Goal: Navigation & Orientation: Find specific page/section

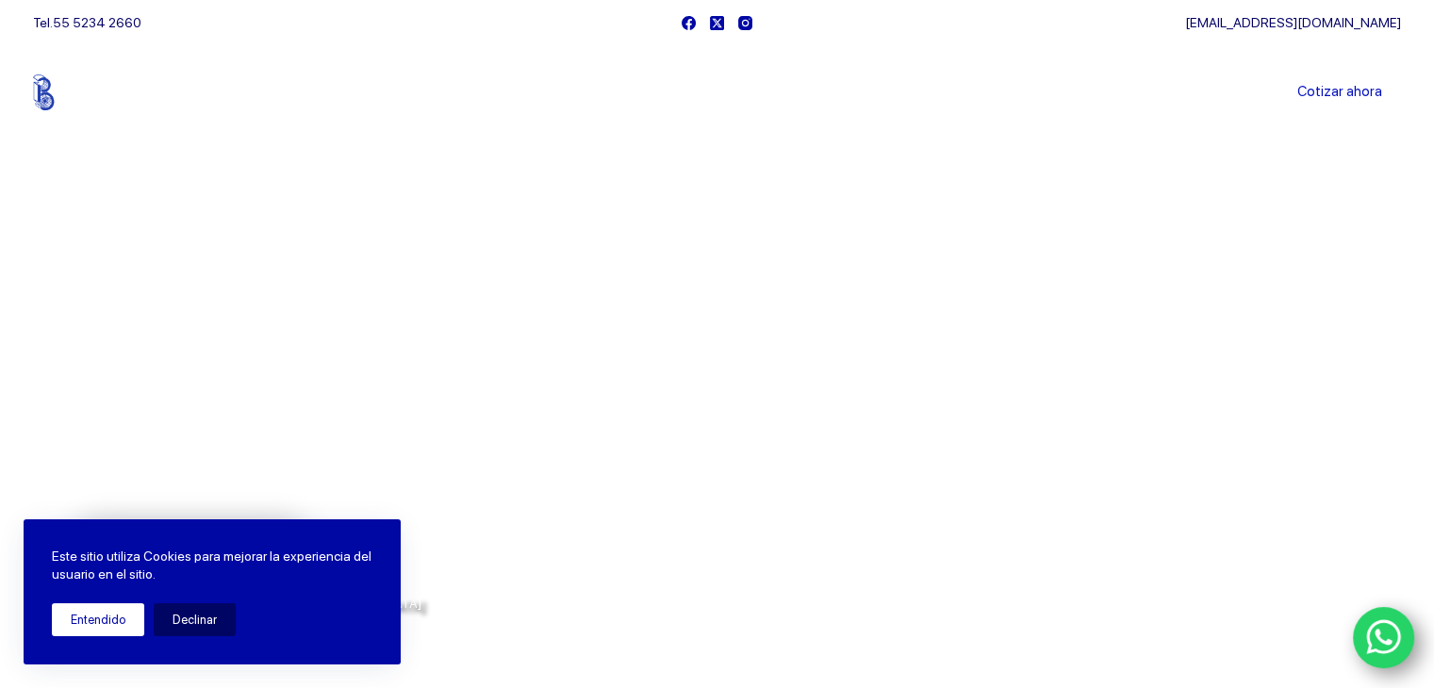
click at [73, 627] on button "Entendido" at bounding box center [98, 619] width 92 height 33
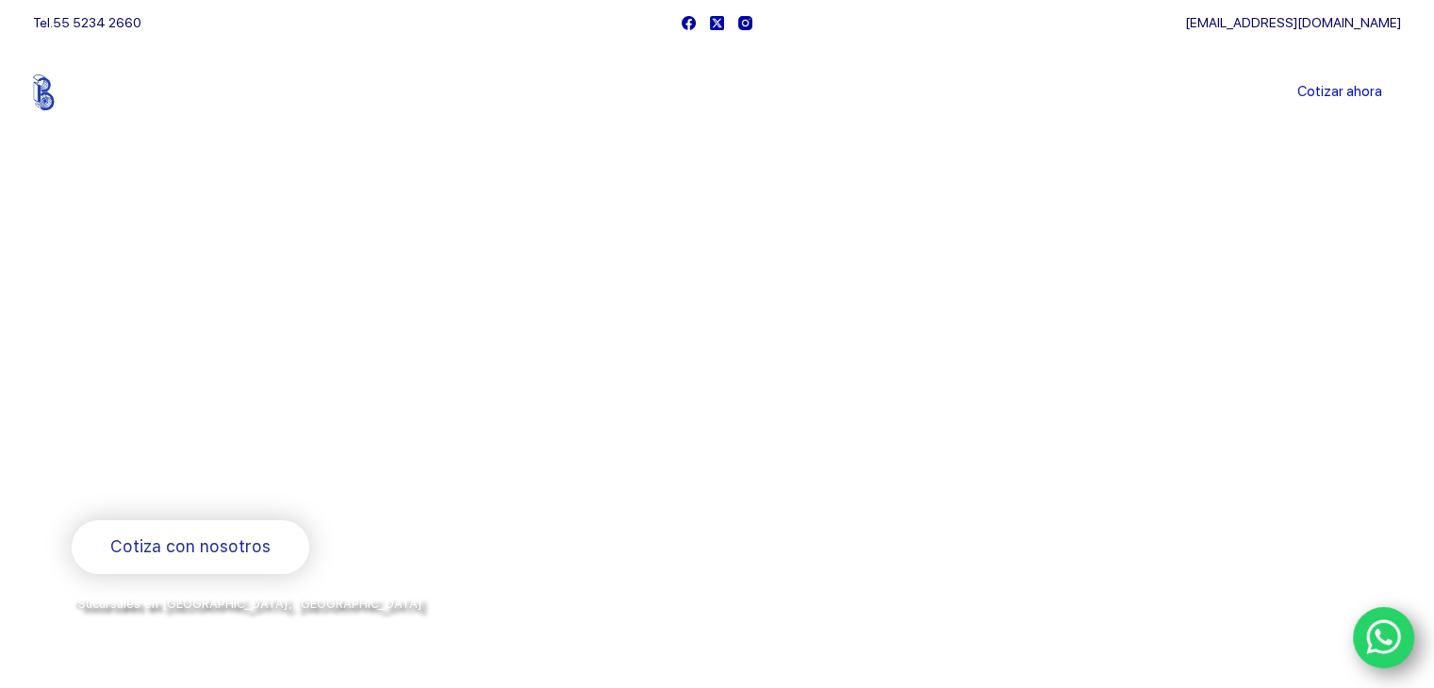
click at [1380, 631] on icon "WhatsApp" at bounding box center [1384, 637] width 36 height 40
click at [675, 92] on link "Sucursales" at bounding box center [681, 92] width 117 height 0
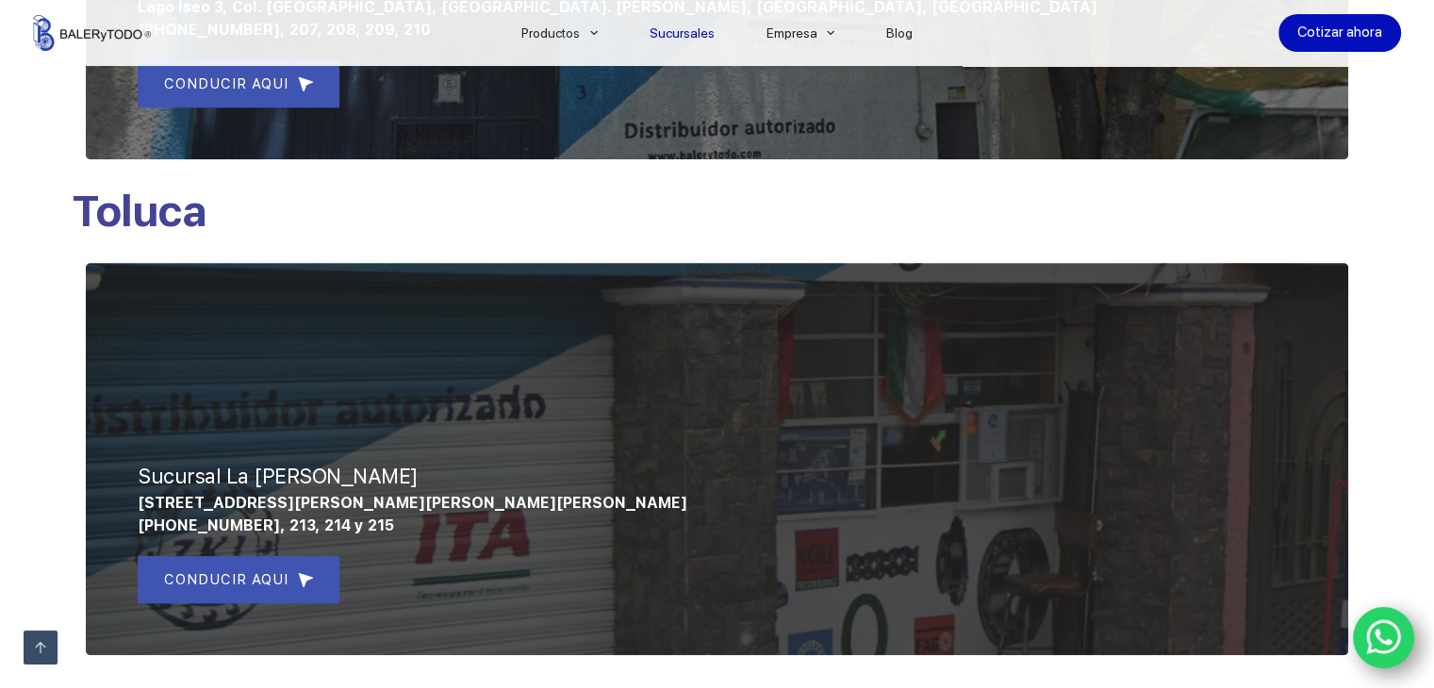
scroll to position [1061, 0]
